Goal: Transaction & Acquisition: Purchase product/service

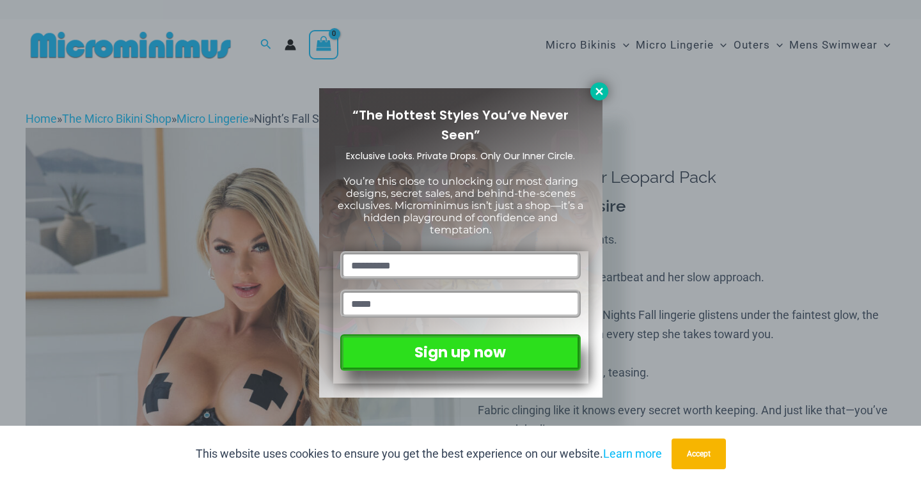
click at [595, 86] on icon at bounding box center [600, 92] width 12 height 12
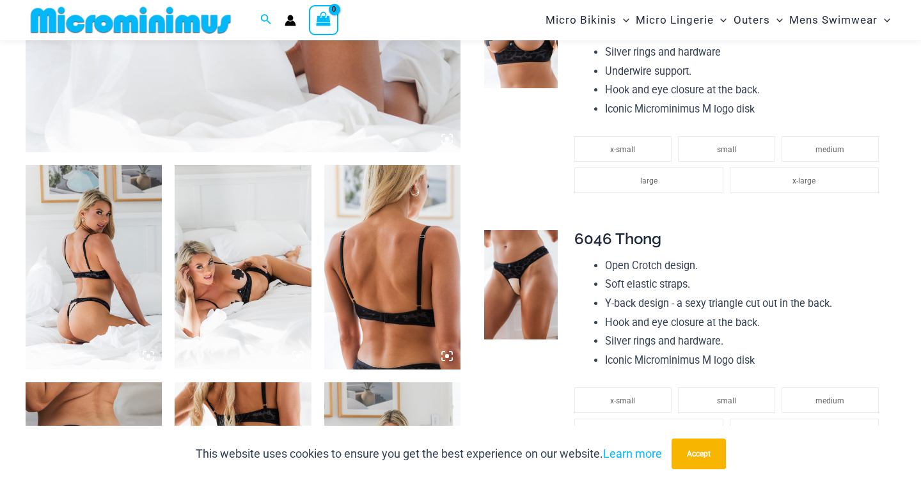
scroll to position [657, 0]
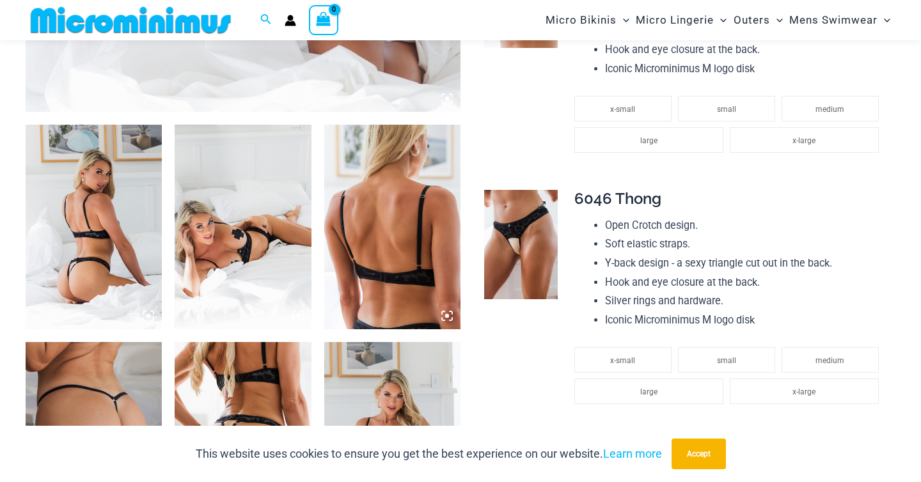
click at [514, 245] on img at bounding box center [520, 245] width 73 height 110
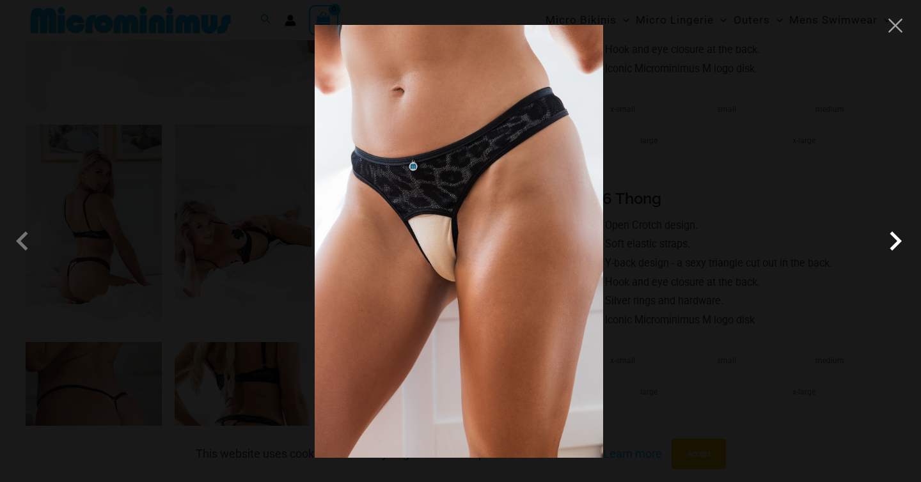
click at [890, 239] on span at bounding box center [895, 241] width 38 height 38
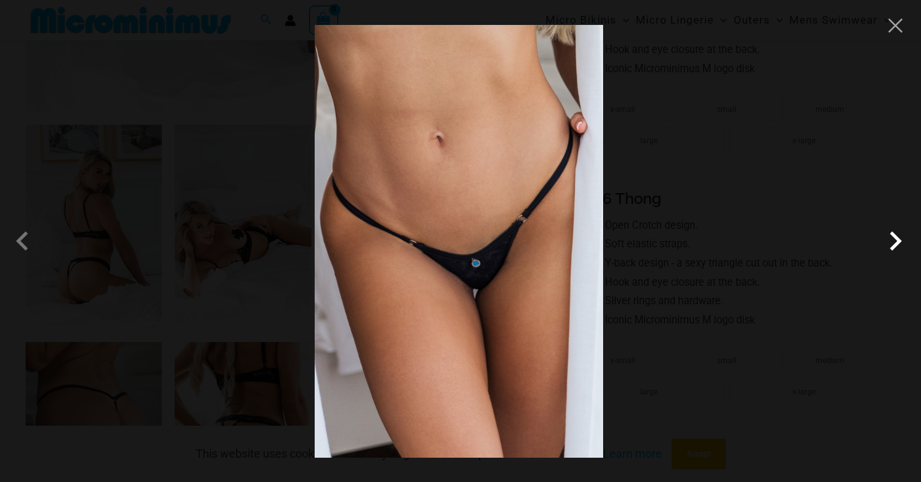
click at [890, 239] on span at bounding box center [895, 241] width 38 height 38
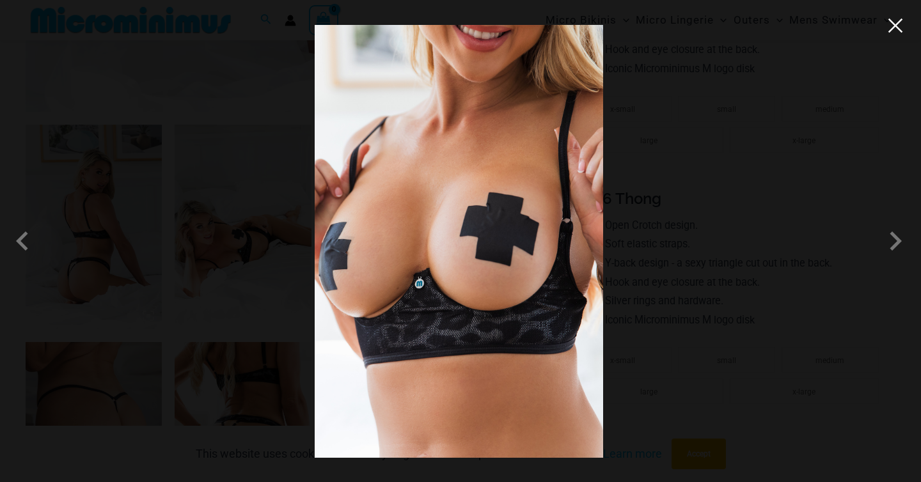
click at [898, 32] on button "Close" at bounding box center [895, 25] width 19 height 19
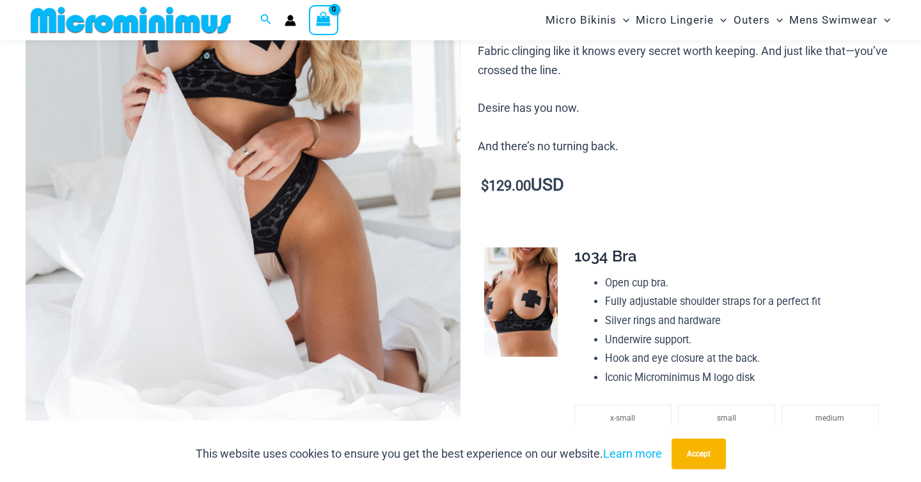
scroll to position [419, 0]
